Goal: Communication & Community: Answer question/provide support

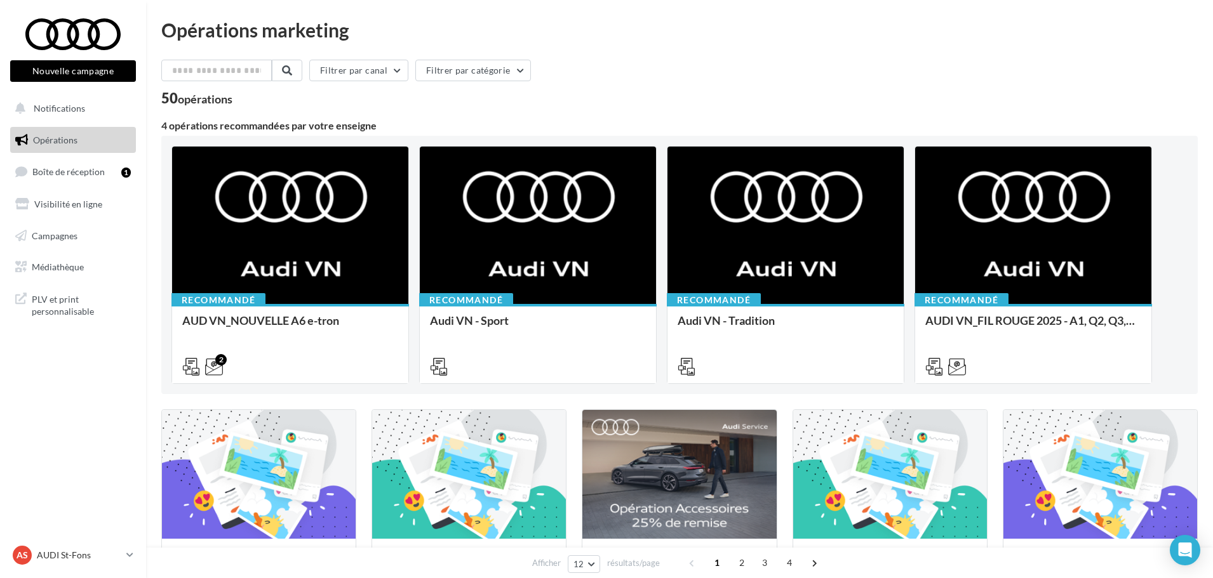
click at [101, 153] on link "Opérations" at bounding box center [73, 140] width 131 height 27
click at [99, 164] on link "Boîte de réception 1" at bounding box center [73, 171] width 131 height 27
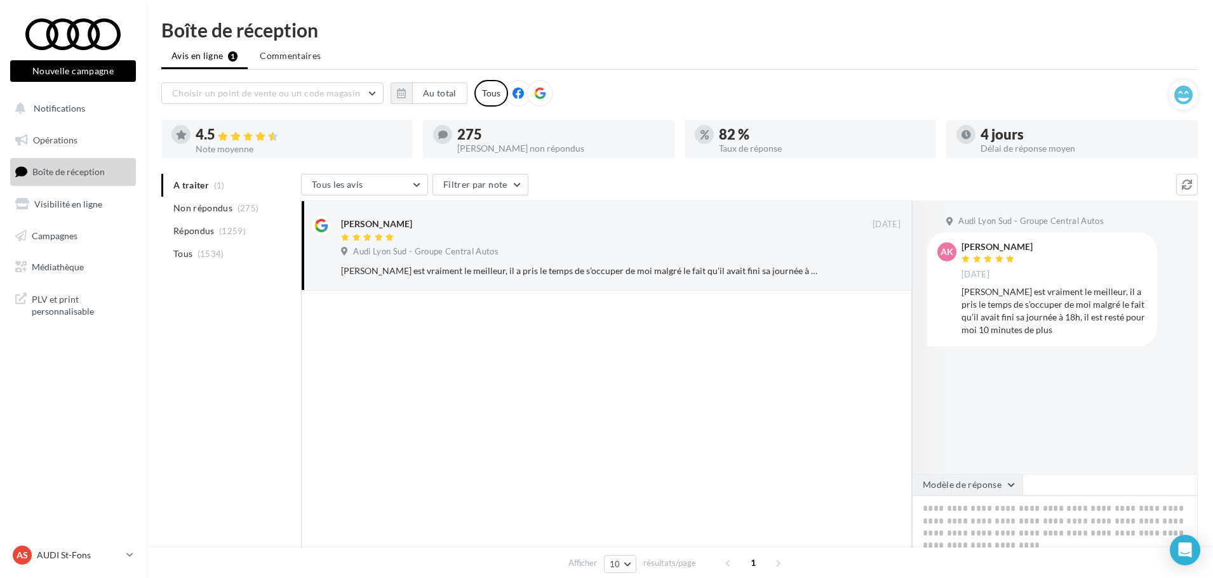
click at [951, 476] on button "Modèle de réponse" at bounding box center [967, 485] width 110 height 22
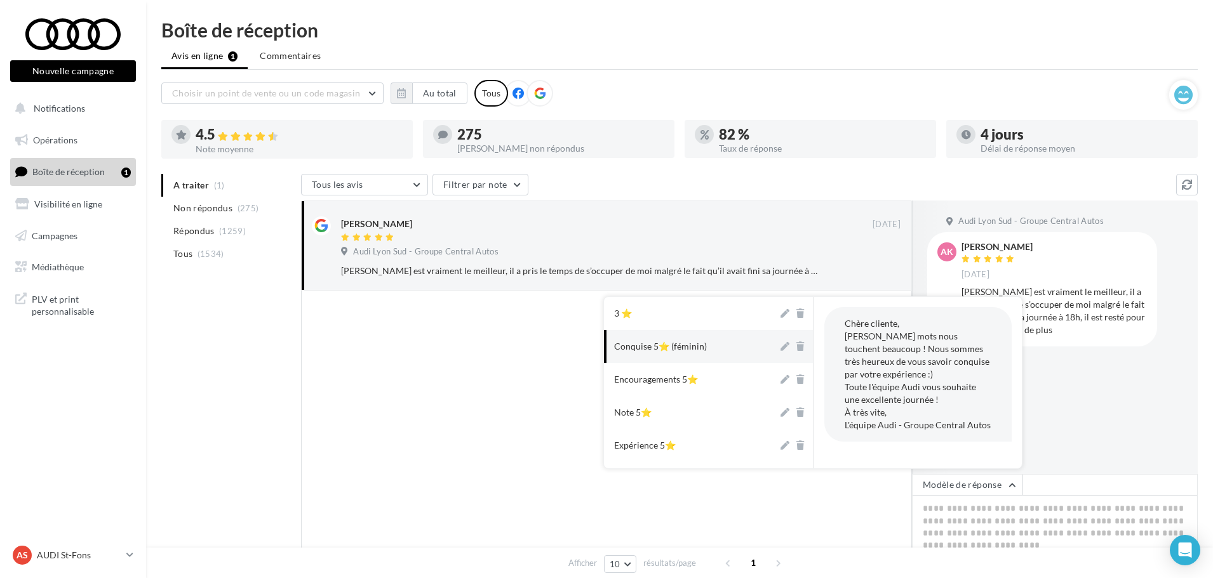
click at [688, 342] on div "Conquise 5⭐ (féminin)" at bounding box center [660, 346] width 93 height 13
type textarea "**********"
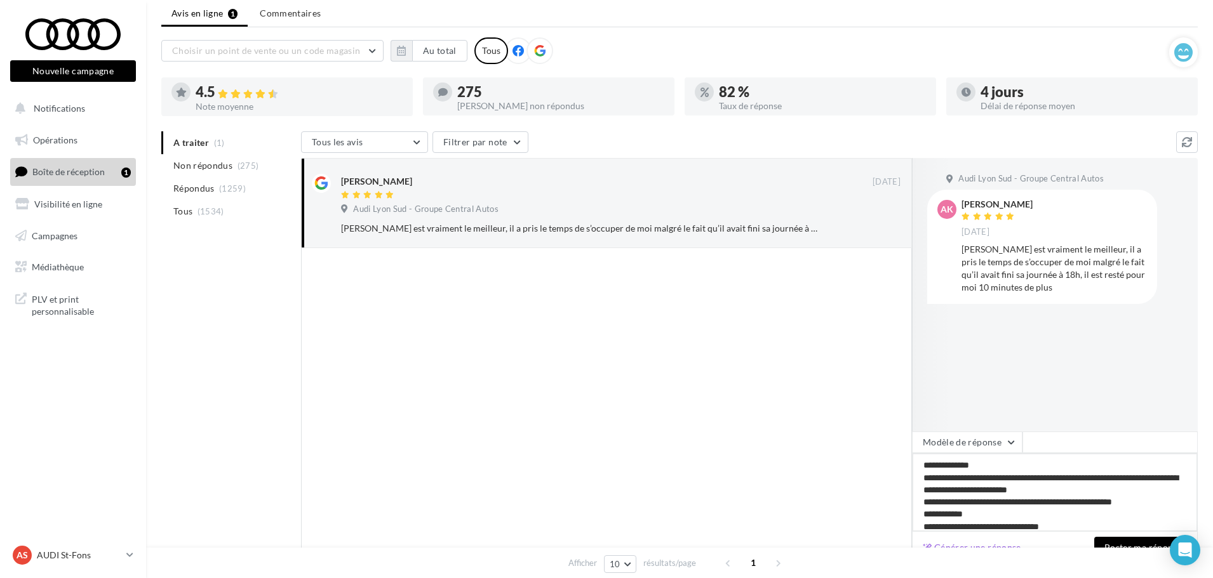
scroll to position [119, 0]
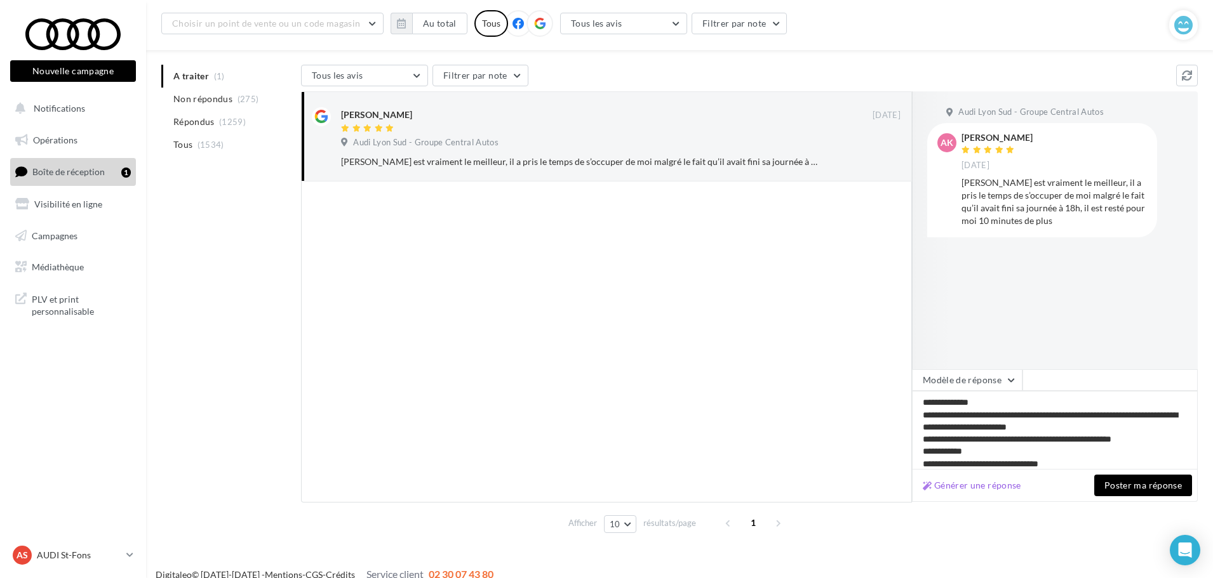
click at [1110, 478] on button "Poster ma réponse" at bounding box center [1143, 486] width 98 height 22
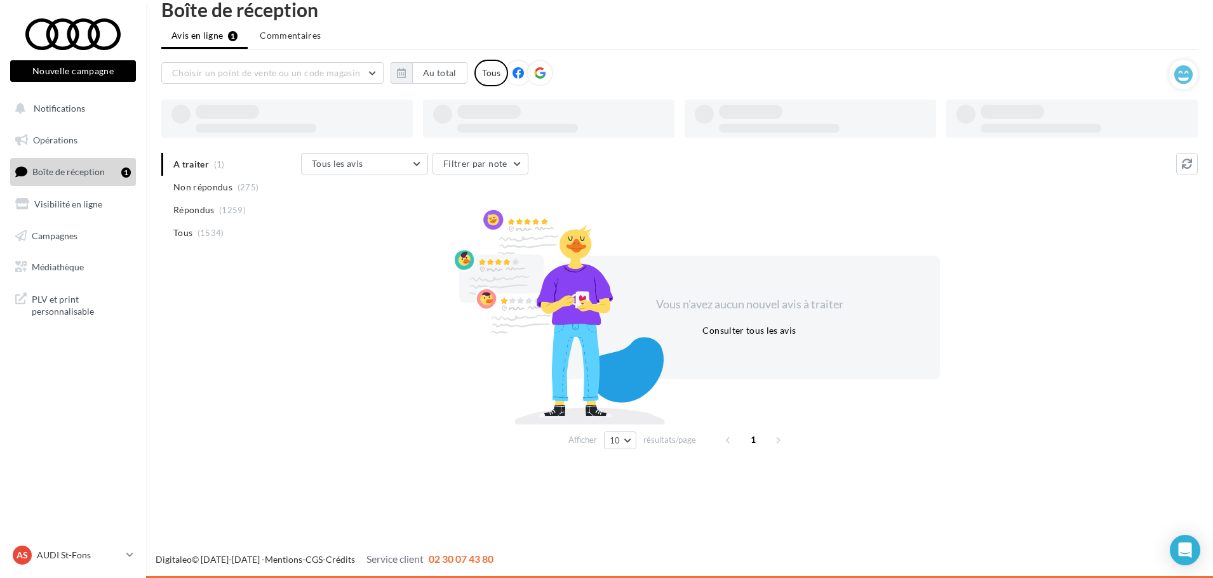
scroll to position [20, 0]
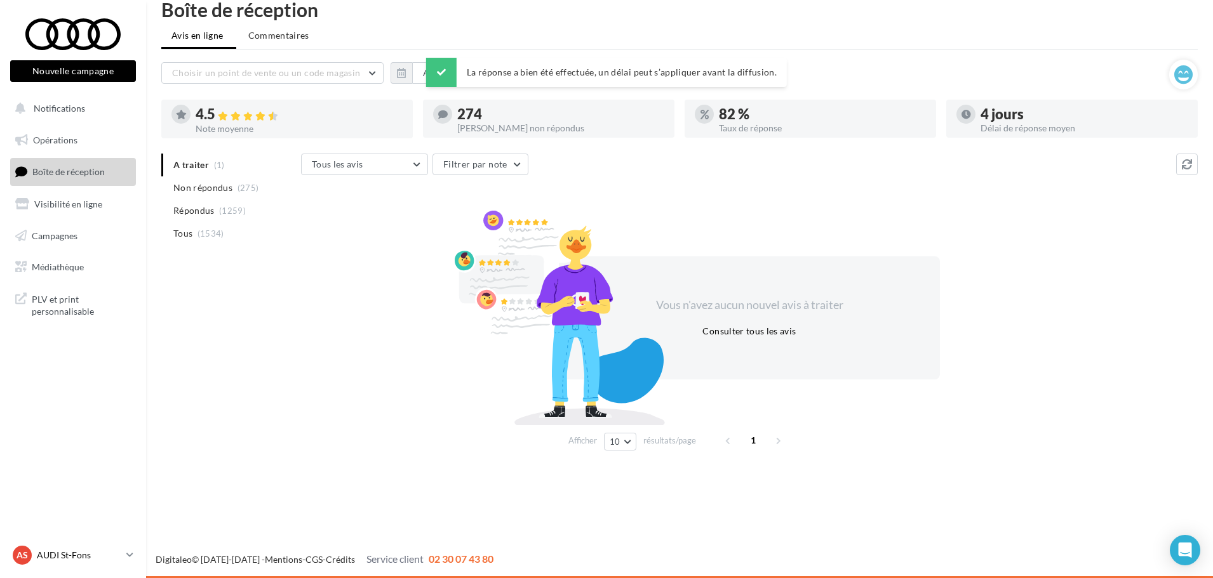
click at [88, 557] on p "AUDI St-Fons" at bounding box center [79, 555] width 84 height 13
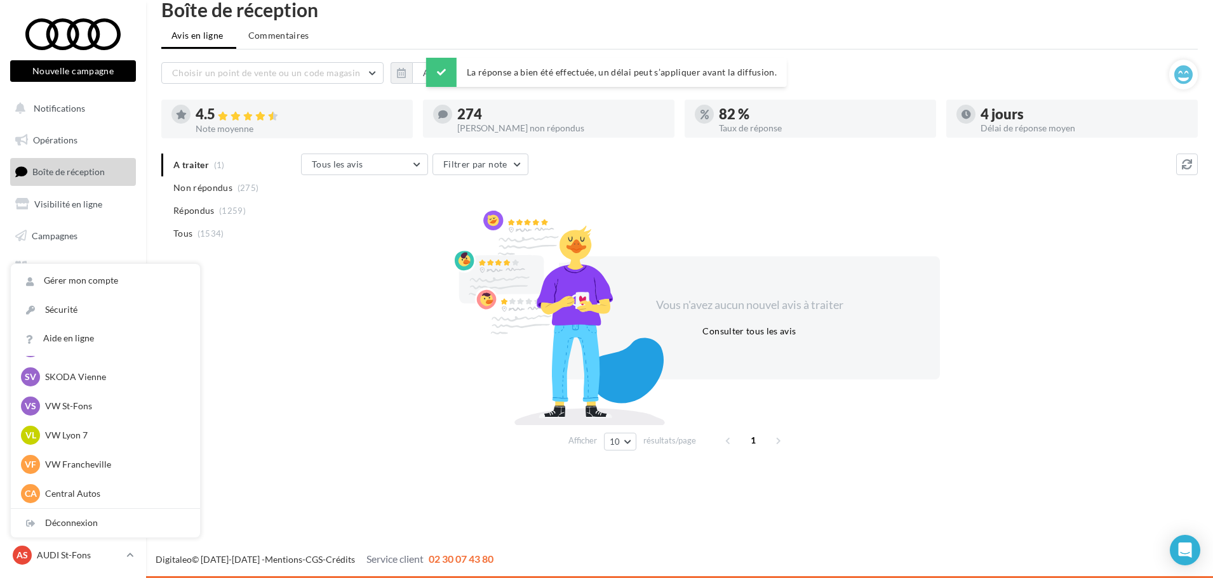
scroll to position [175, 0]
click at [81, 486] on div "VS VUL St-Fons vu-stf-gru" at bounding box center [105, 493] width 169 height 19
